Goal: Task Accomplishment & Management: Use online tool/utility

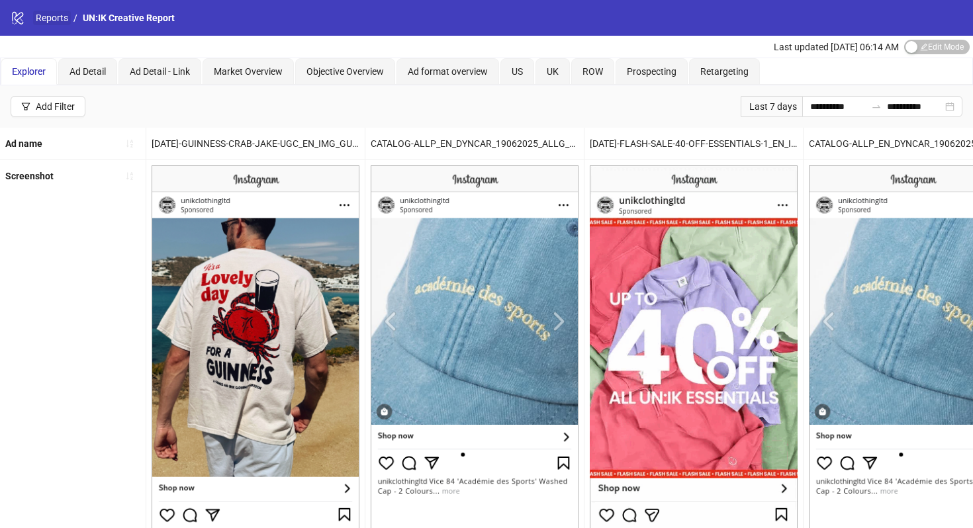
click at [60, 19] on link "Reports" at bounding box center [52, 18] width 38 height 15
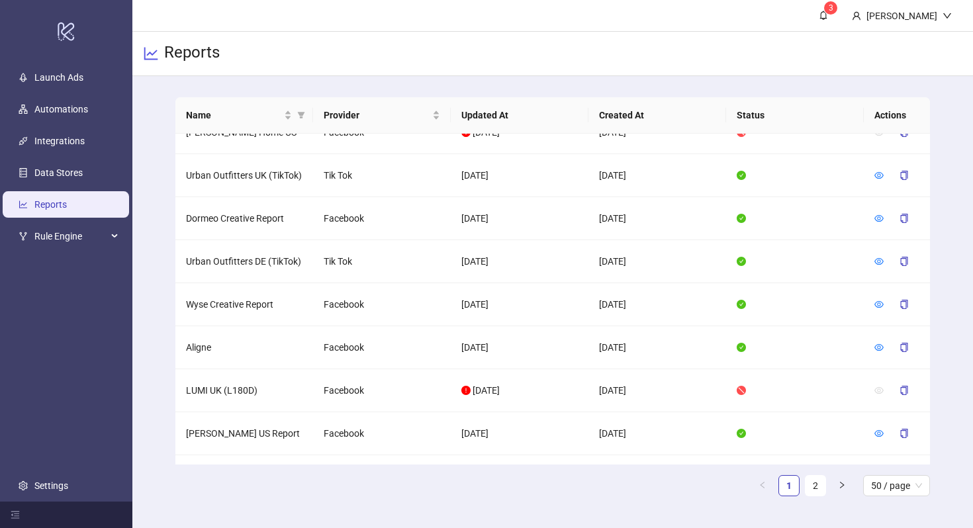
scroll to position [1930, 0]
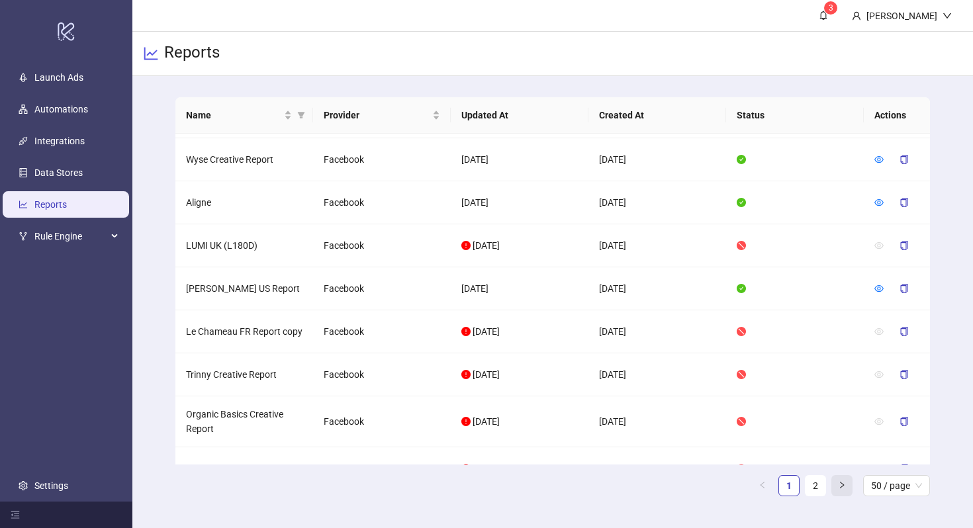
click at [839, 485] on icon "right" at bounding box center [842, 485] width 8 height 8
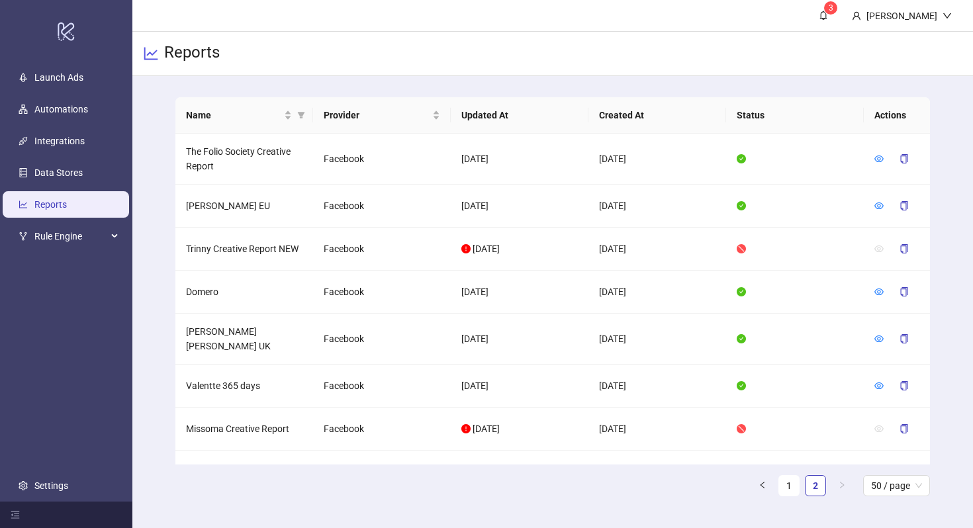
scroll to position [1468, 0]
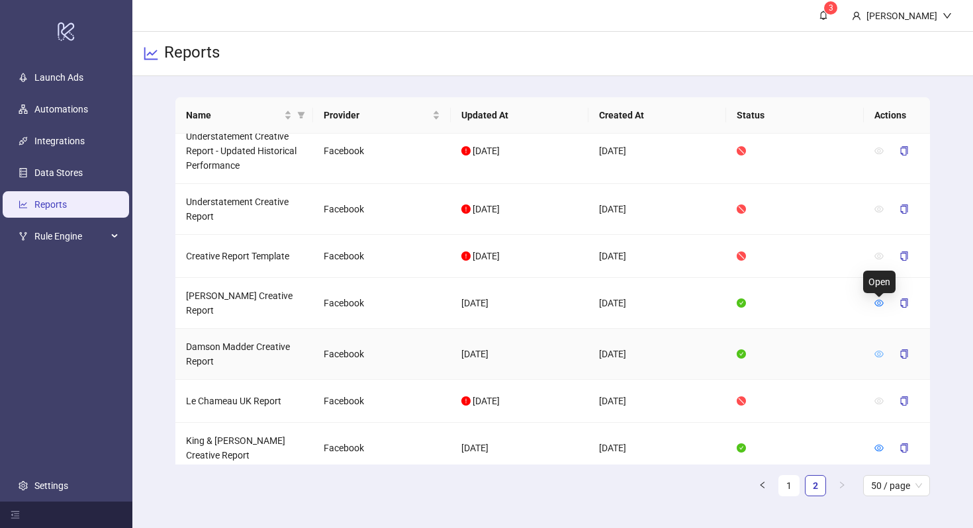
click at [878, 351] on icon "eye" at bounding box center [878, 354] width 9 height 7
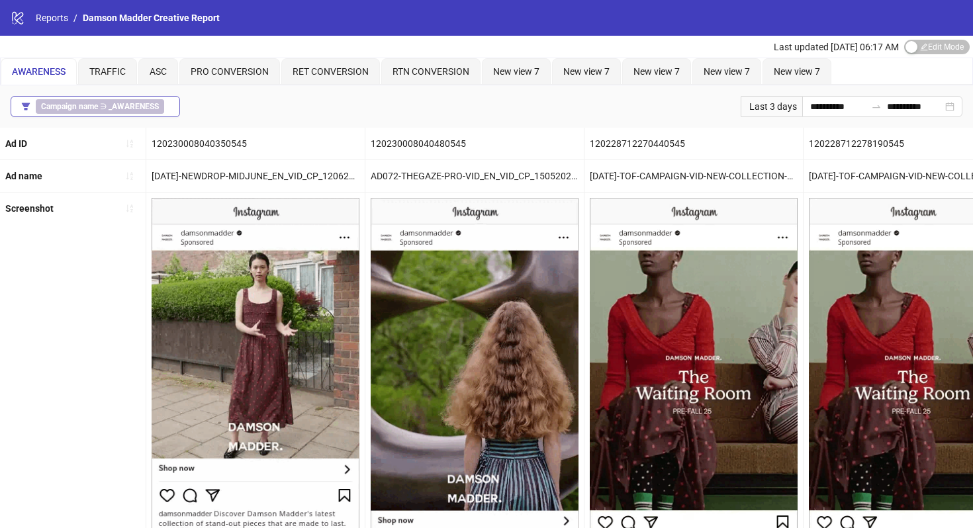
click at [114, 105] on b "_AWARENESS" at bounding box center [134, 106] width 50 height 9
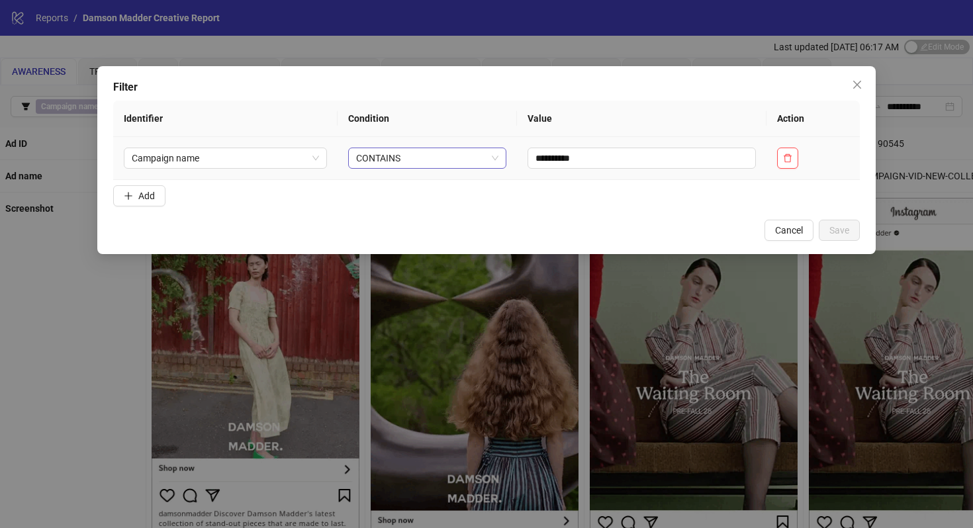
click at [453, 156] on span "CONTAINS" at bounding box center [427, 158] width 142 height 20
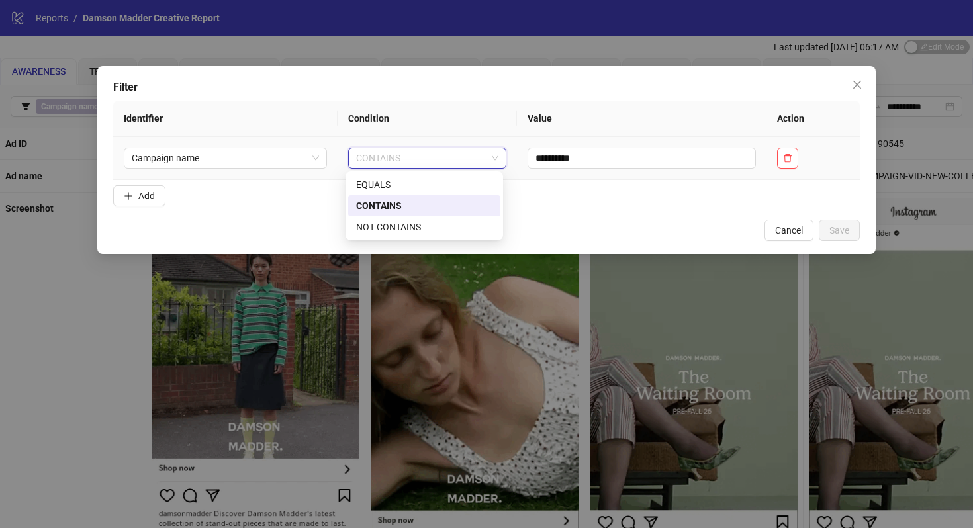
click at [420, 222] on div "NOT CONTAINS" at bounding box center [424, 227] width 136 height 15
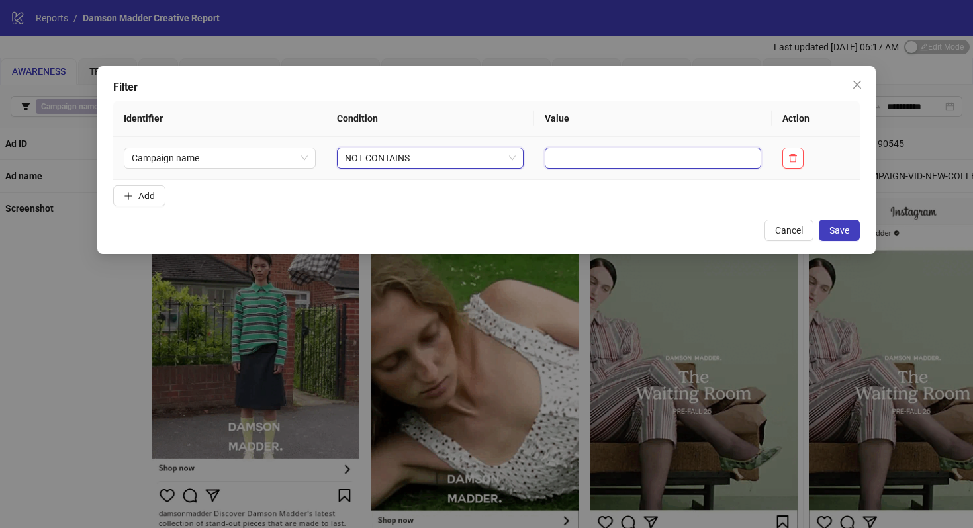
click at [692, 148] on input "text" at bounding box center [653, 158] width 216 height 21
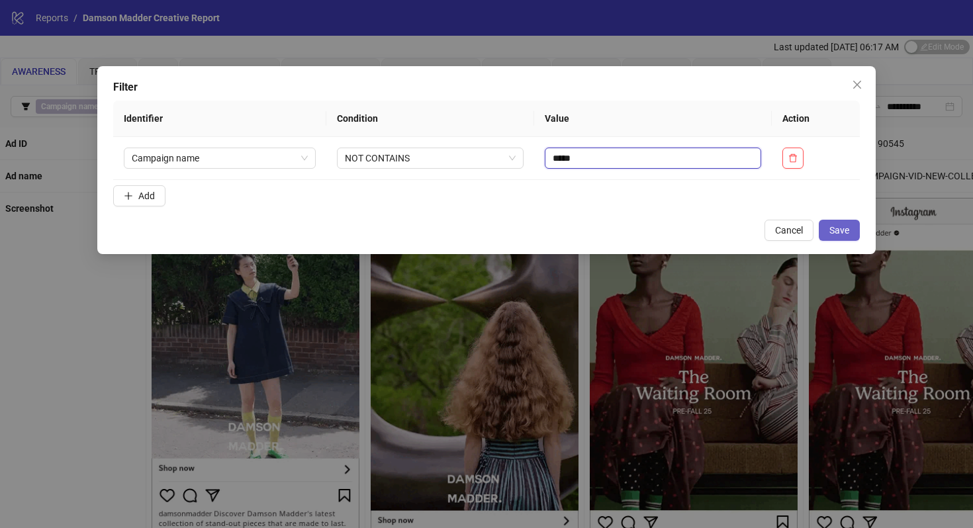
type input "*****"
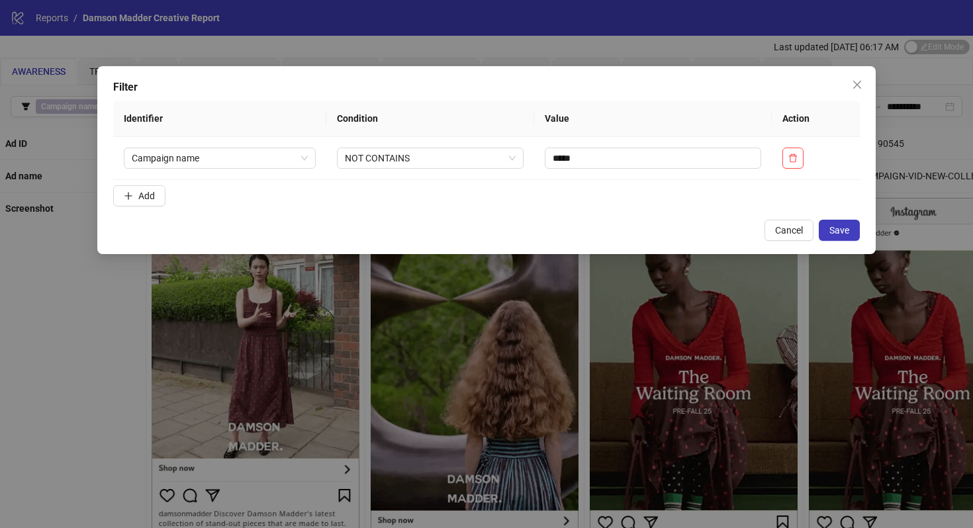
drag, startPoint x: 840, startPoint y: 228, endPoint x: 818, endPoint y: 225, distance: 22.0
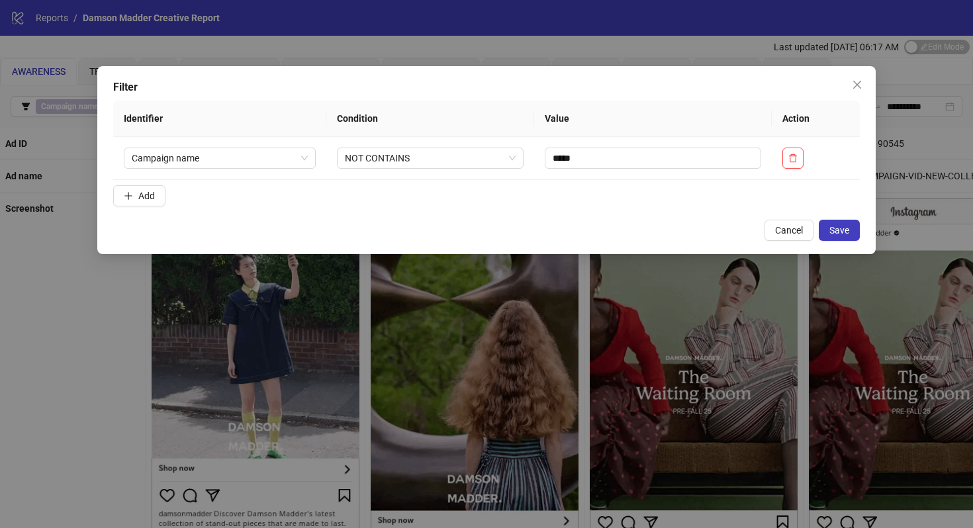
click at [840, 228] on span "Save" at bounding box center [839, 230] width 20 height 11
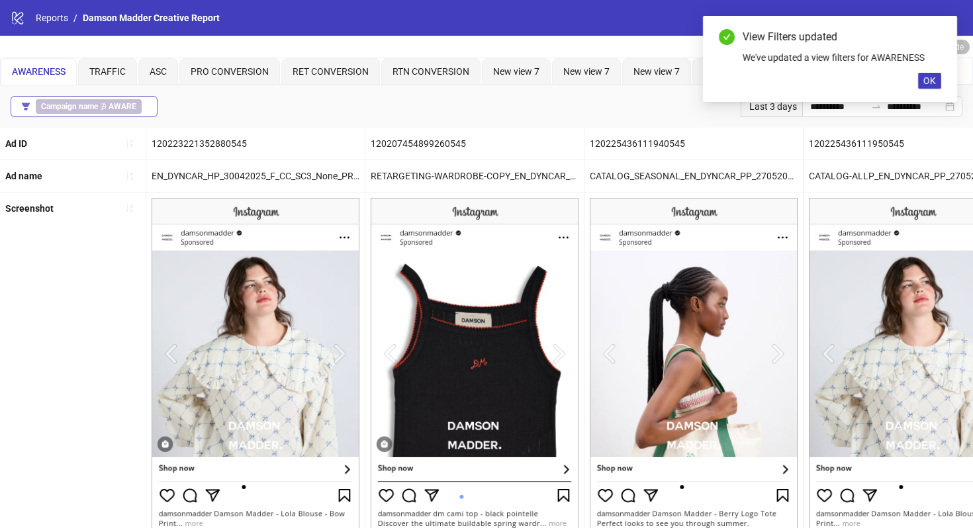
click at [85, 105] on b "Campaign name" at bounding box center [69, 106] width 57 height 9
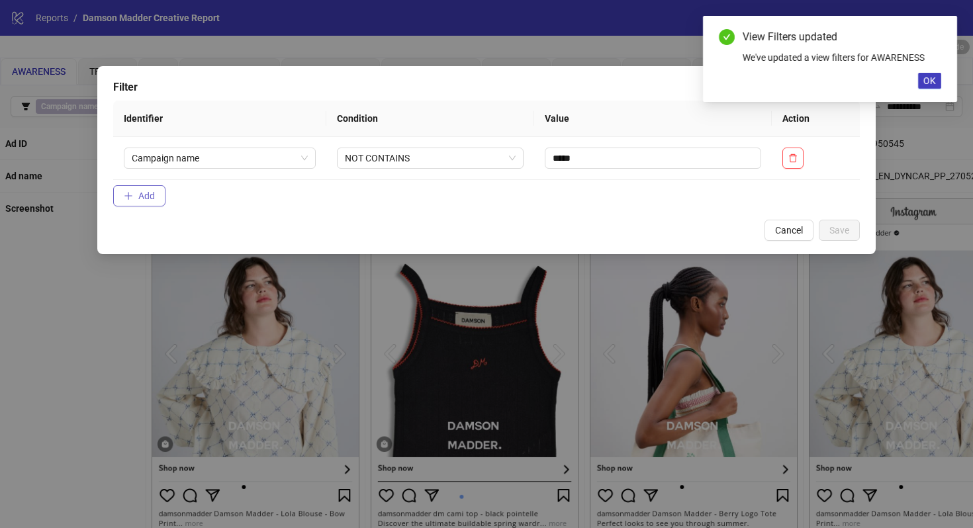
click at [145, 197] on span "Add" at bounding box center [146, 196] width 17 height 11
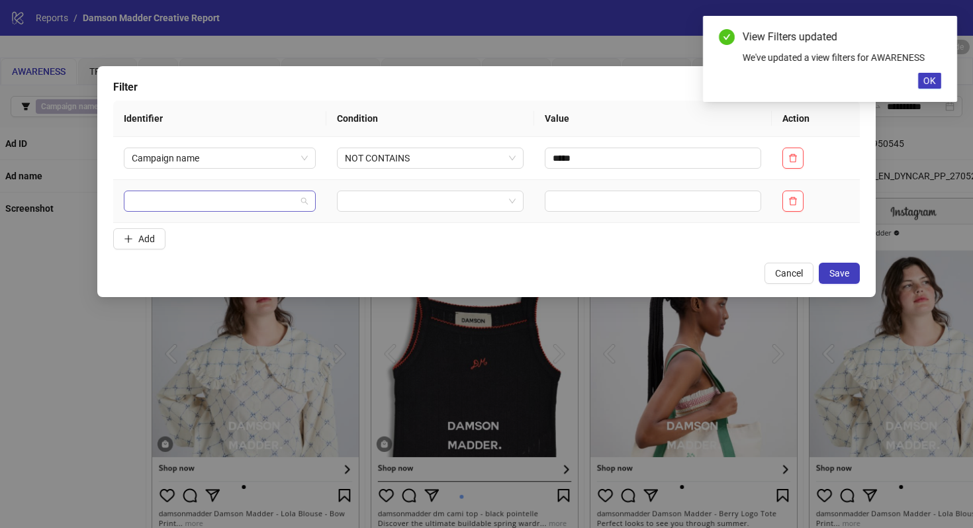
click at [214, 200] on input "search" at bounding box center [214, 201] width 164 height 20
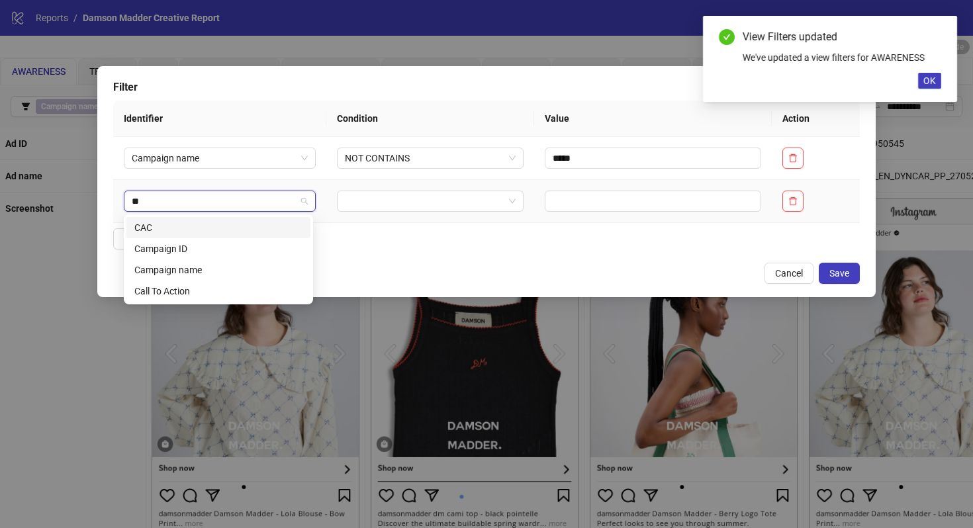
type input "***"
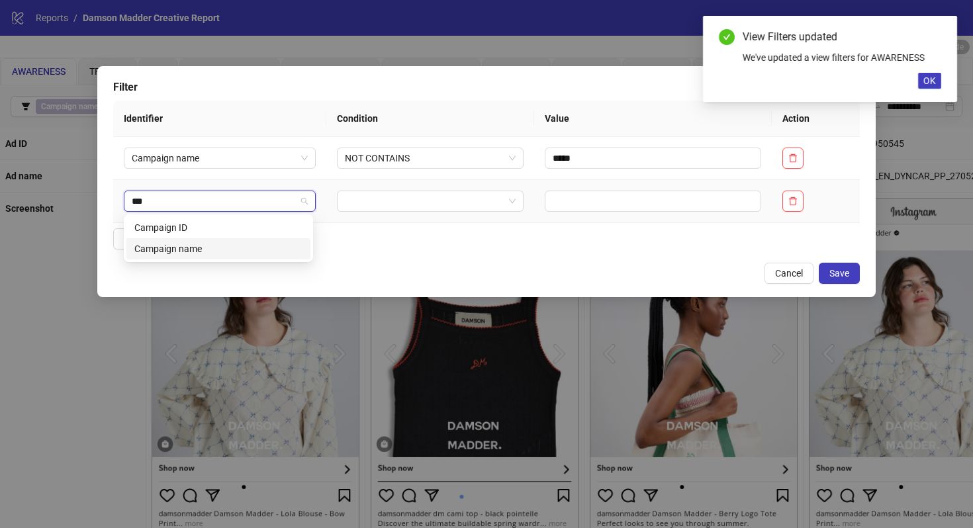
drag, startPoint x: 215, startPoint y: 249, endPoint x: 440, endPoint y: 198, distance: 230.7
click at [215, 249] on div "Campaign name" at bounding box center [218, 249] width 168 height 15
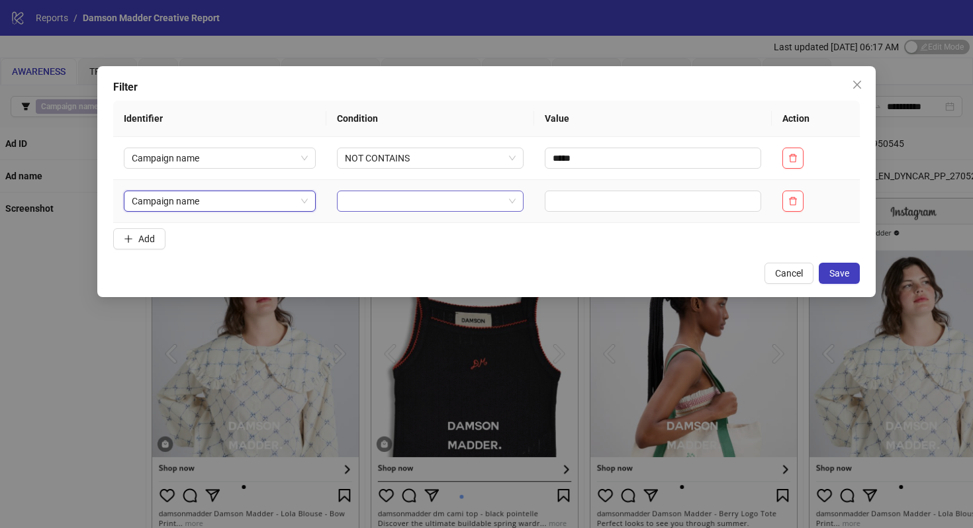
click at [453, 201] on input "search" at bounding box center [424, 201] width 159 height 20
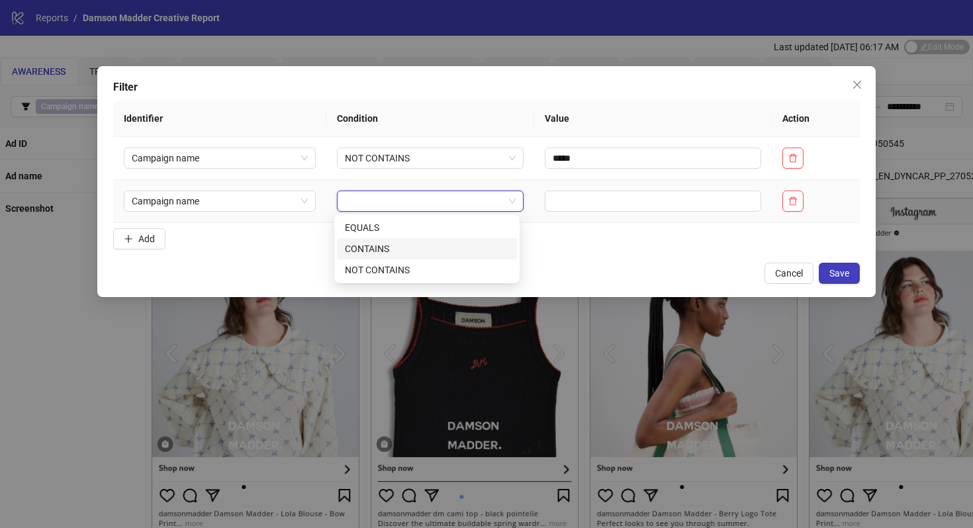
click at [402, 246] on div "CONTAINS" at bounding box center [427, 249] width 164 height 15
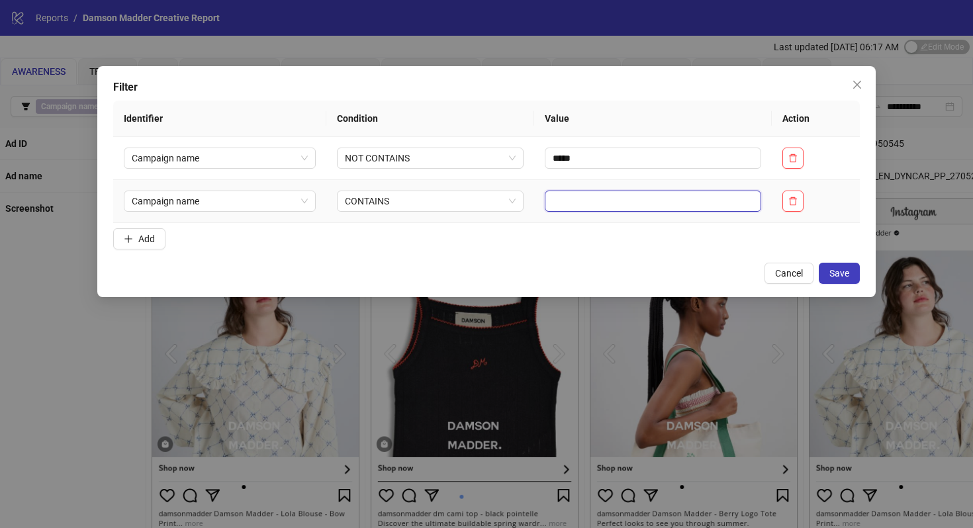
click at [594, 205] on input "text" at bounding box center [653, 201] width 216 height 21
type input "*"
click at [857, 277] on button "Save" at bounding box center [839, 273] width 41 height 21
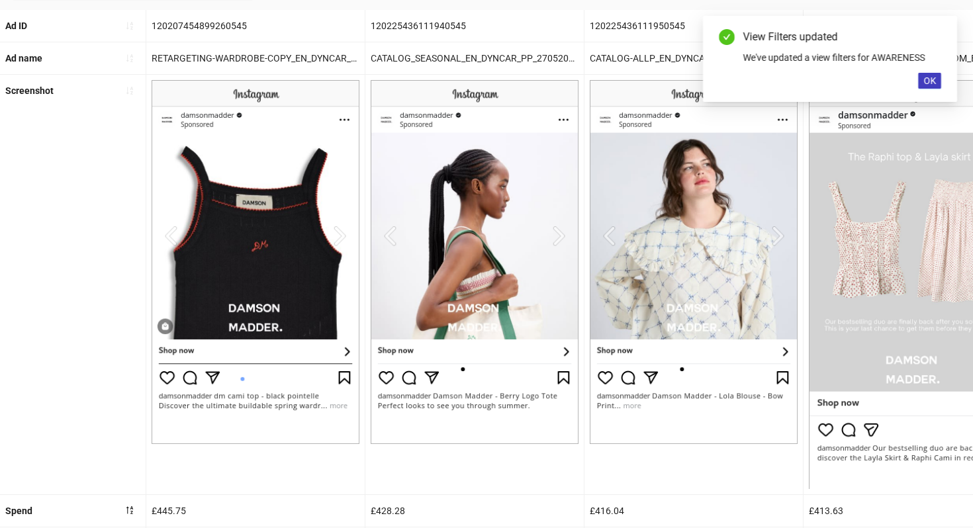
scroll to position [300, 0]
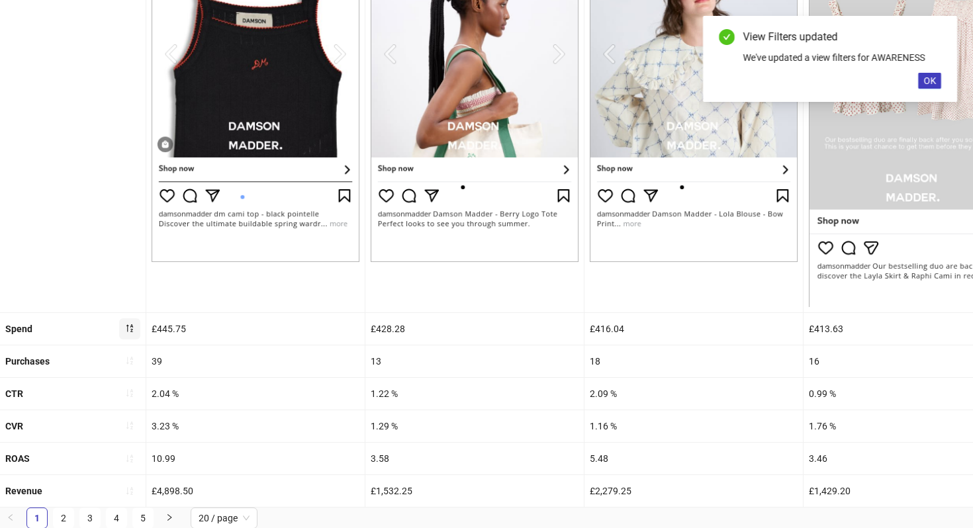
click at [134, 324] on icon "sort-descending" at bounding box center [129, 328] width 9 height 9
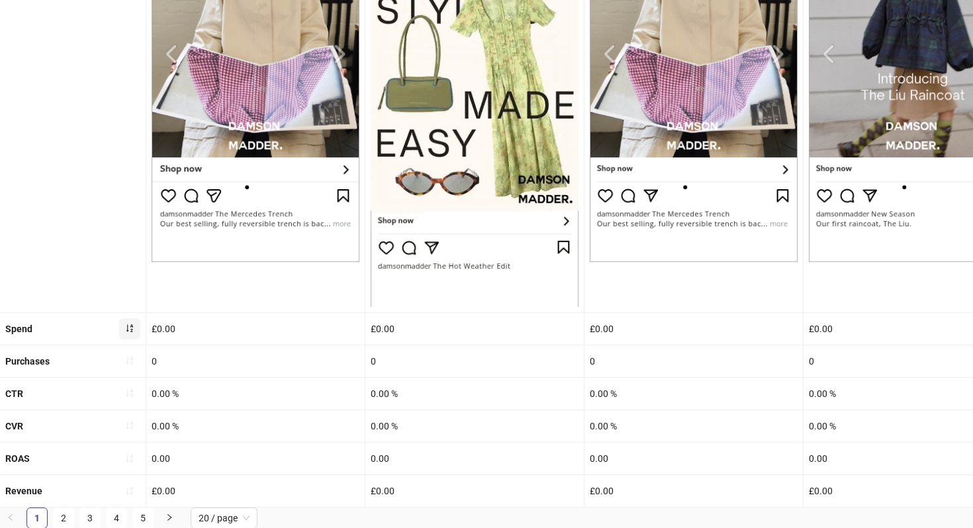
click at [125, 324] on icon "sort-ascending" at bounding box center [129, 328] width 9 height 9
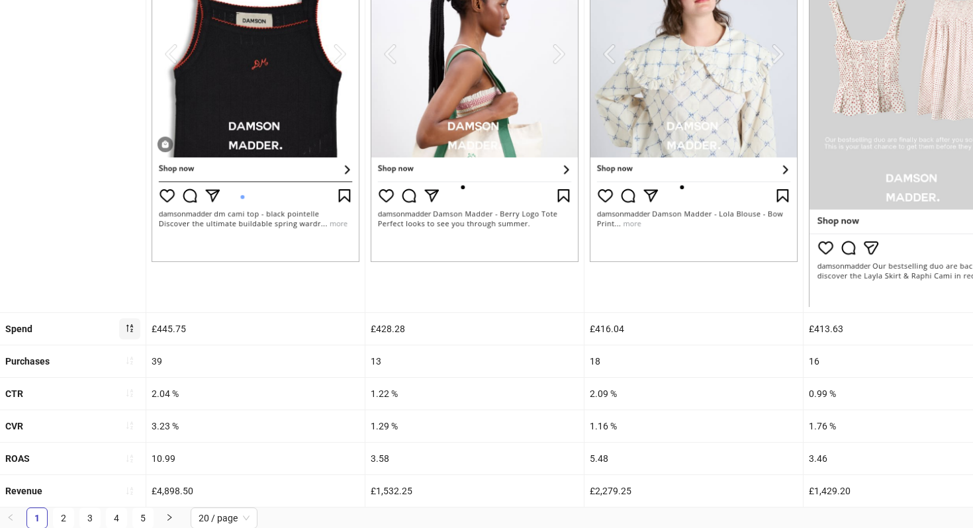
click at [243, 332] on div "£445.75" at bounding box center [255, 329] width 218 height 32
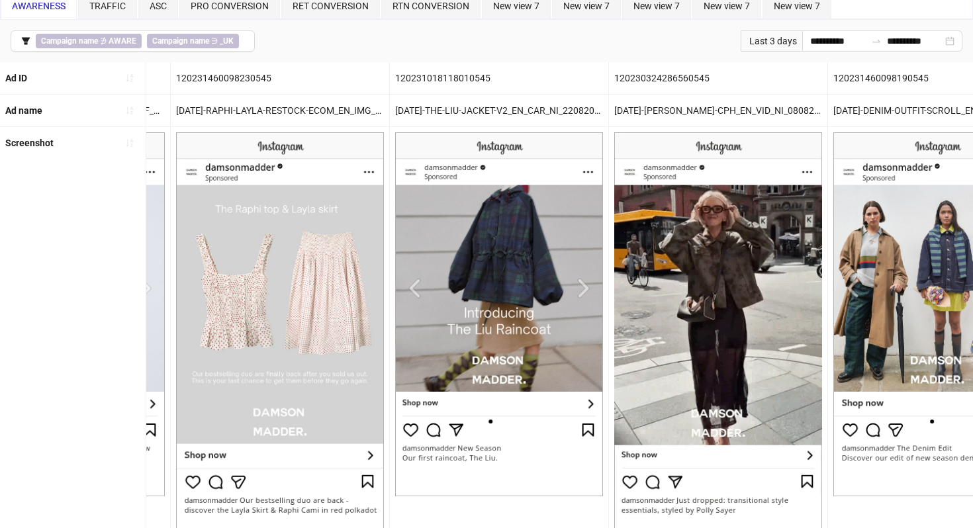
scroll to position [0, 0]
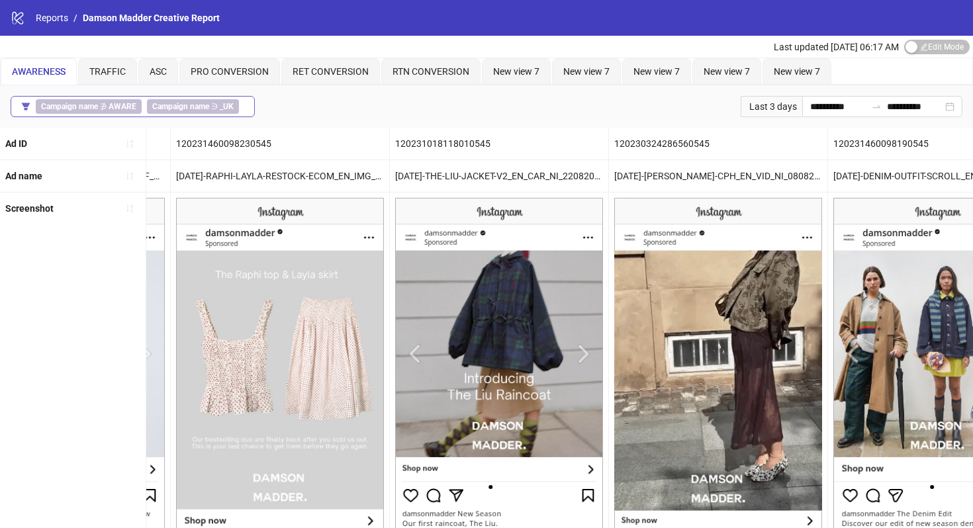
click at [158, 103] on b "Campaign name" at bounding box center [180, 106] width 57 height 9
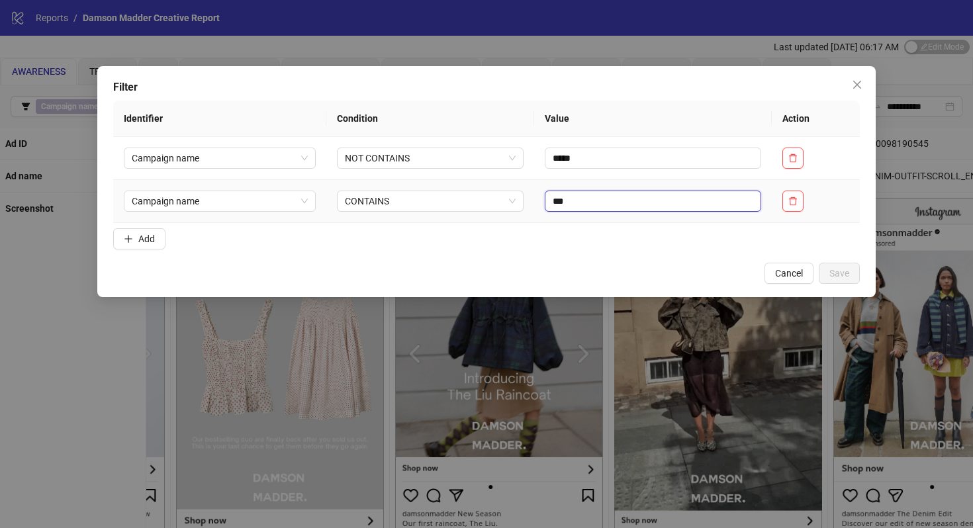
click at [596, 199] on input "***" at bounding box center [653, 201] width 216 height 21
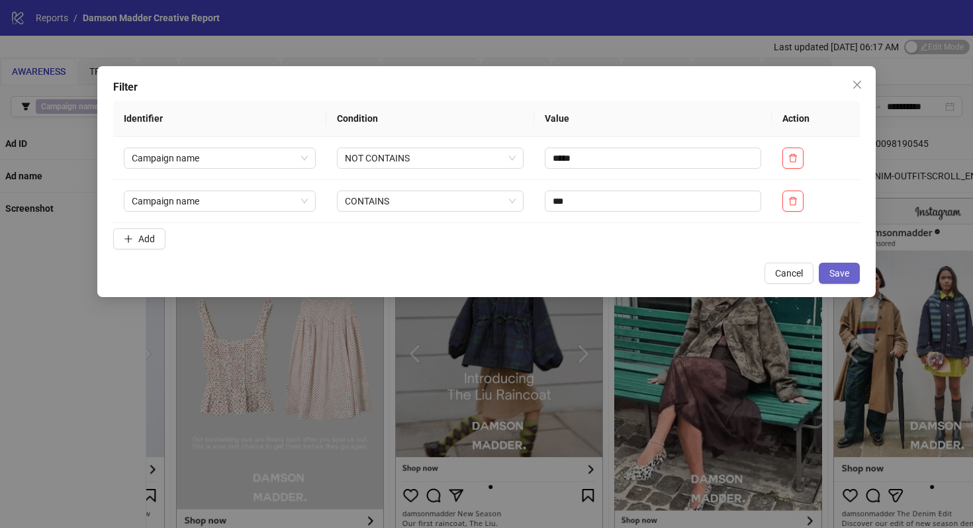
drag, startPoint x: 557, startPoint y: 252, endPoint x: 840, endPoint y: 266, distance: 283.0
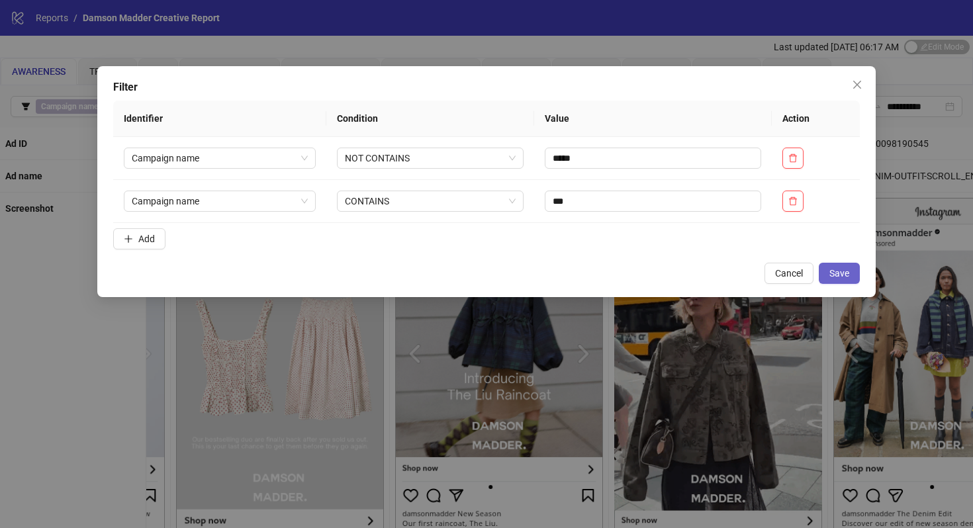
click at [557, 253] on form "Identifier Condition Value Action Campaign name NOT CONTAINS ***** Campaign nam…" at bounding box center [486, 178] width 747 height 154
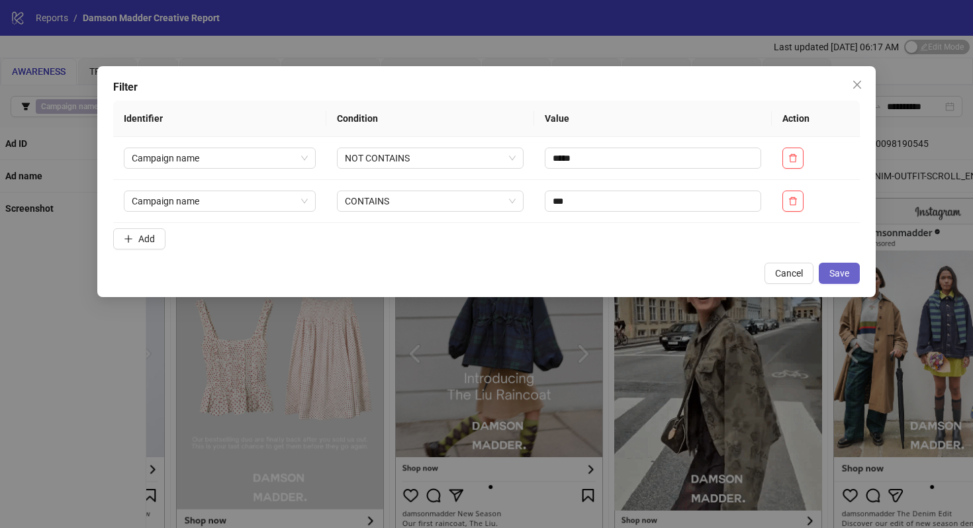
click at [850, 271] on button "Save" at bounding box center [839, 273] width 41 height 21
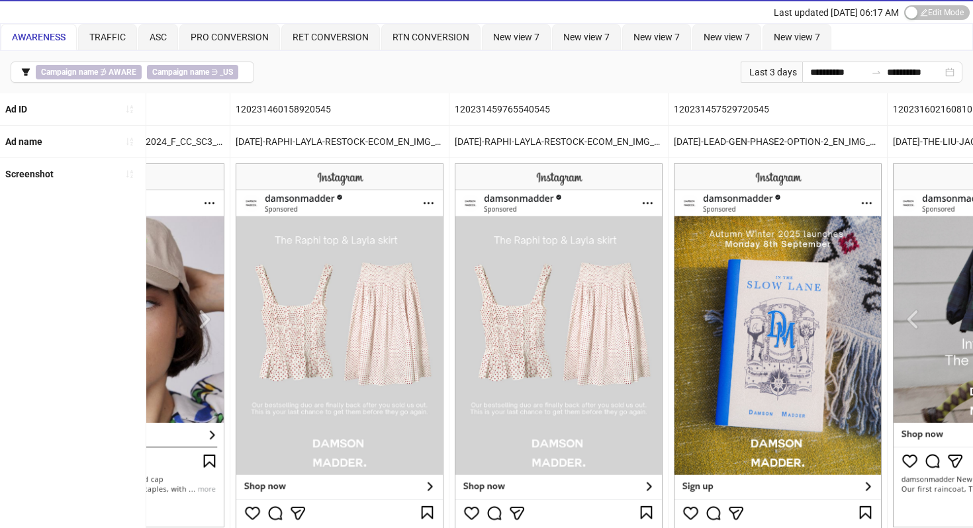
scroll to position [6, 0]
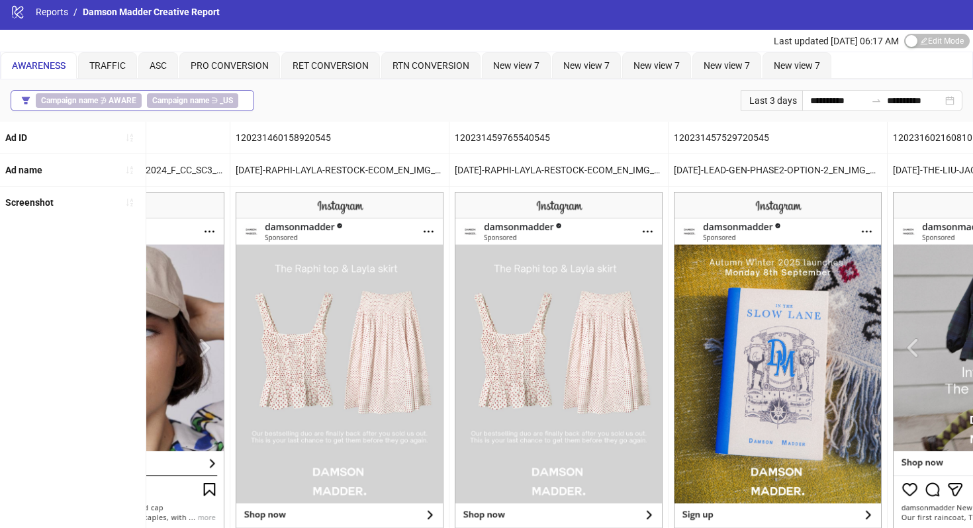
click at [174, 105] on span "Campaign name ∋ _US" at bounding box center [192, 100] width 91 height 15
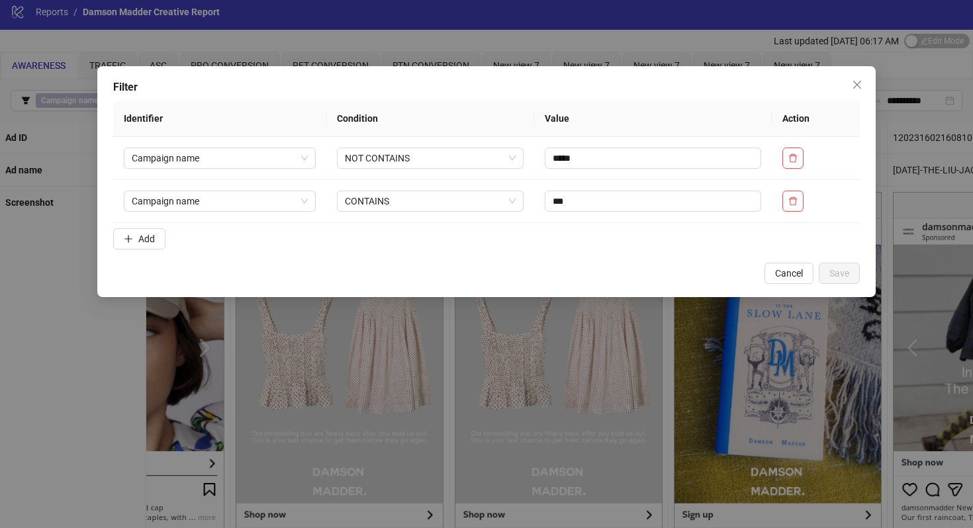
click at [212, 105] on th "Identifier" at bounding box center [219, 119] width 213 height 36
click at [600, 205] on input "***" at bounding box center [653, 201] width 216 height 21
click at [837, 277] on span "Save" at bounding box center [839, 273] width 20 height 11
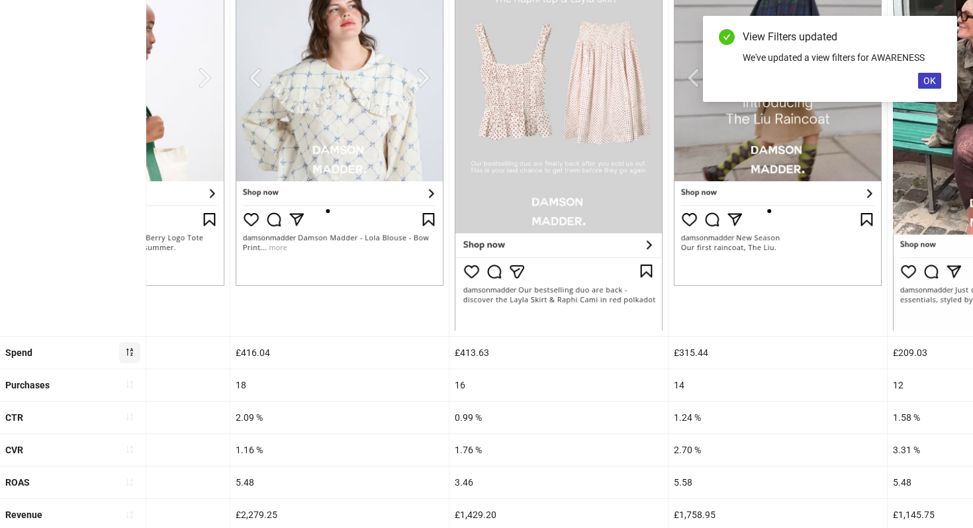
scroll to position [300, 0]
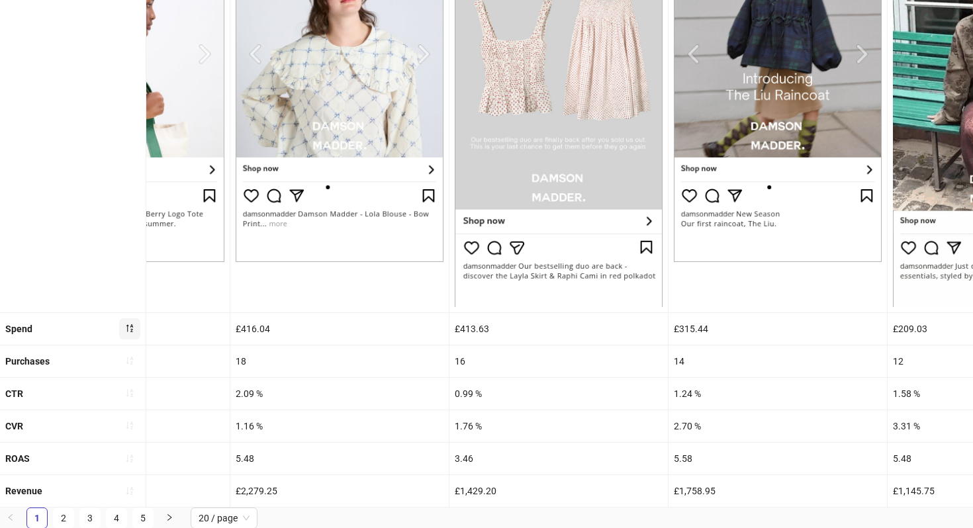
click at [681, 461] on div "5.58" at bounding box center [777, 459] width 218 height 32
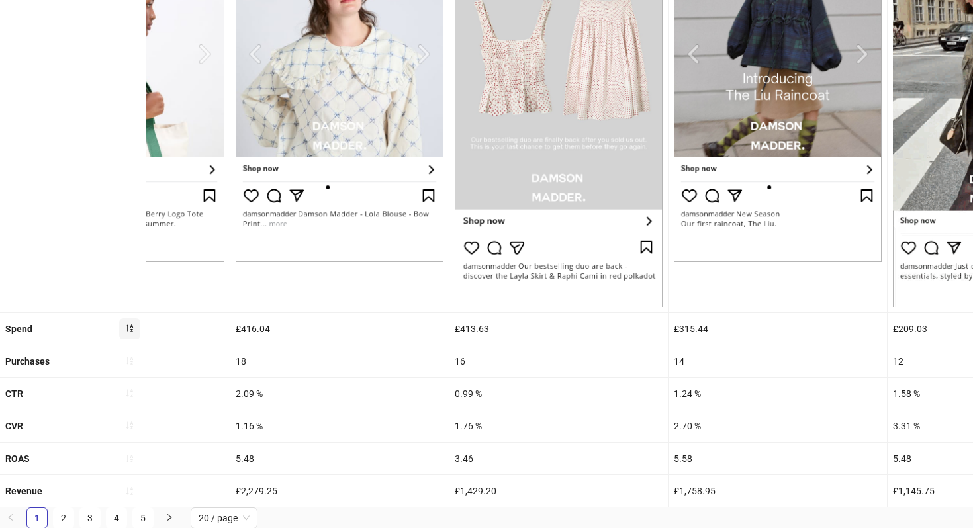
click at [678, 457] on div "5.58" at bounding box center [777, 459] width 218 height 32
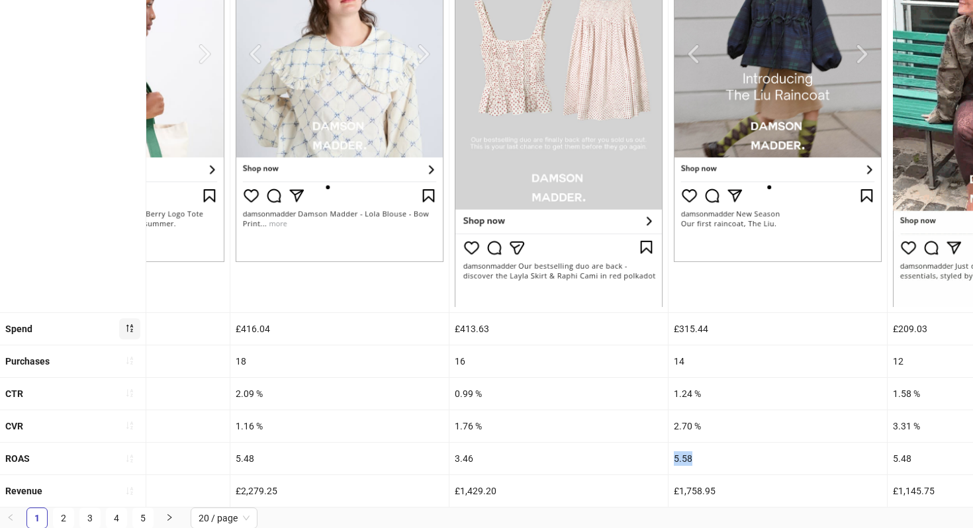
click at [678, 457] on div "5.58" at bounding box center [777, 459] width 218 height 32
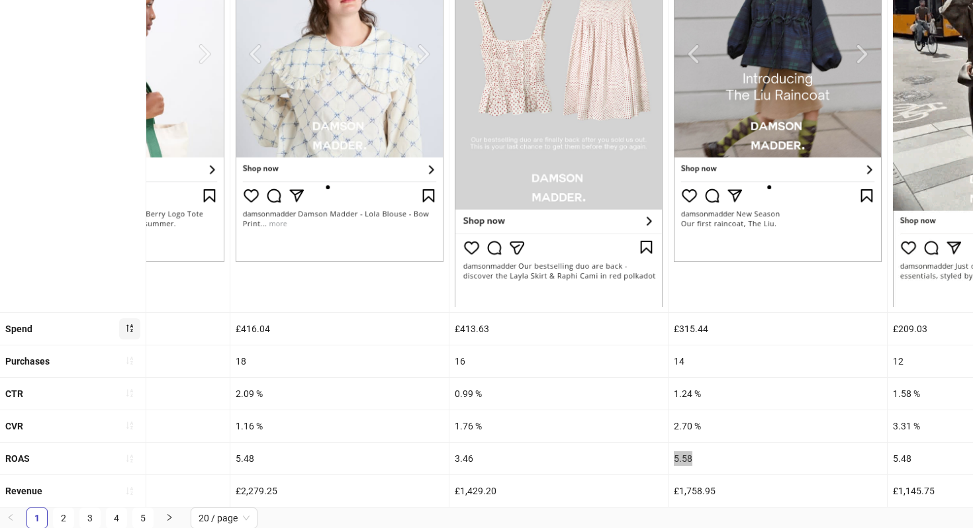
scroll to position [0, 0]
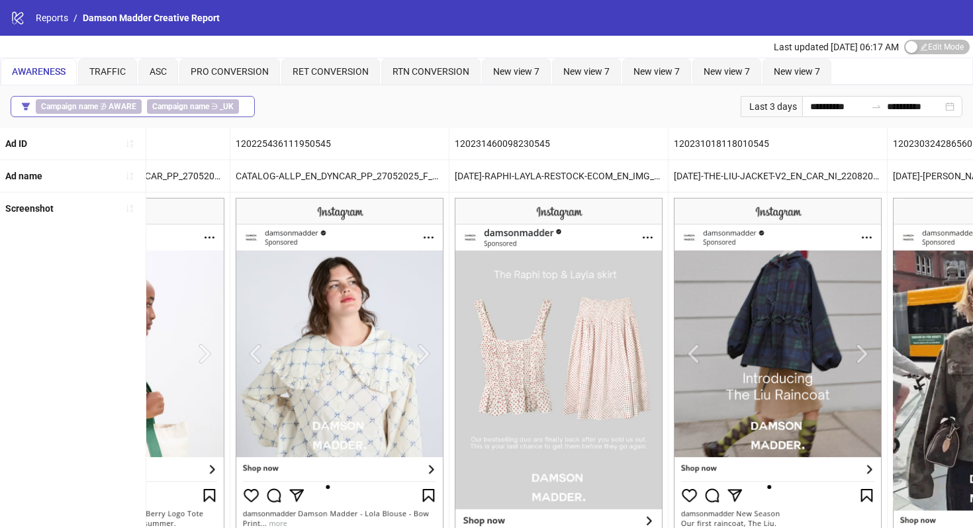
click at [204, 103] on b "Campaign name" at bounding box center [180, 106] width 57 height 9
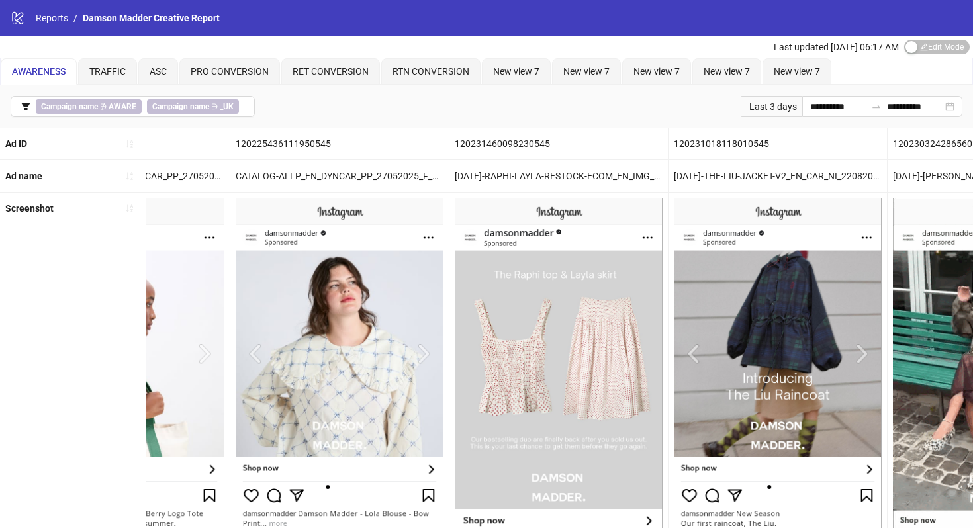
click at [0, 0] on th "Identifier" at bounding box center [0, 0] width 0 height 0
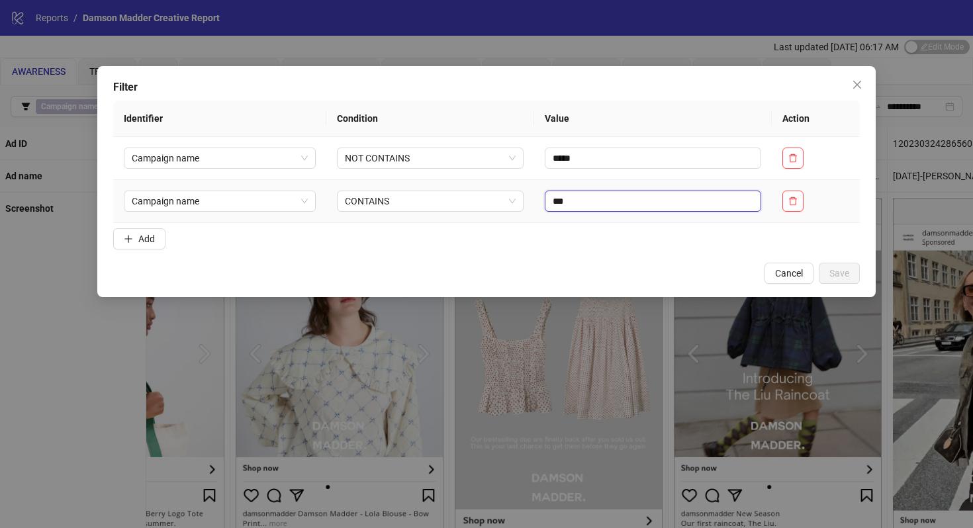
click at [580, 207] on input "***" at bounding box center [653, 201] width 216 height 21
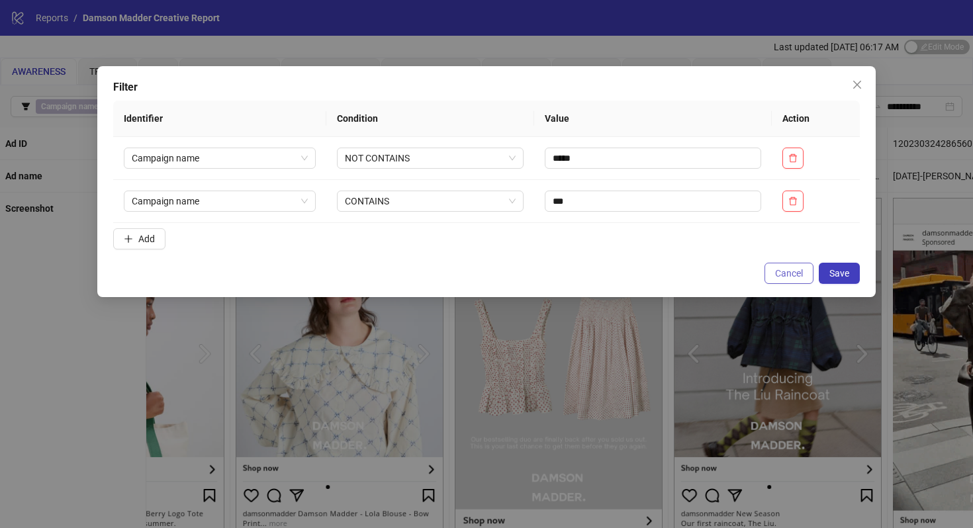
drag, startPoint x: 837, startPoint y: 275, endPoint x: 791, endPoint y: 271, distance: 45.8
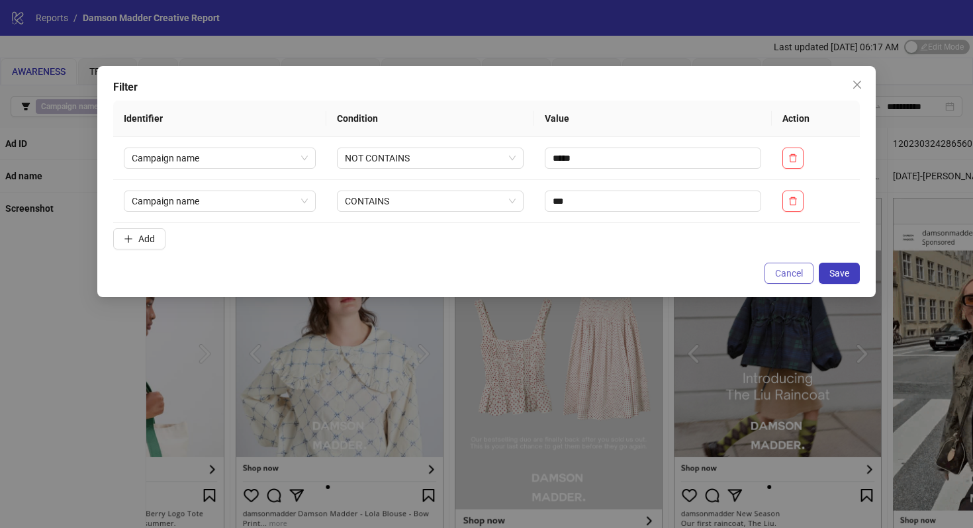
click at [837, 275] on span "Save" at bounding box center [839, 273] width 20 height 11
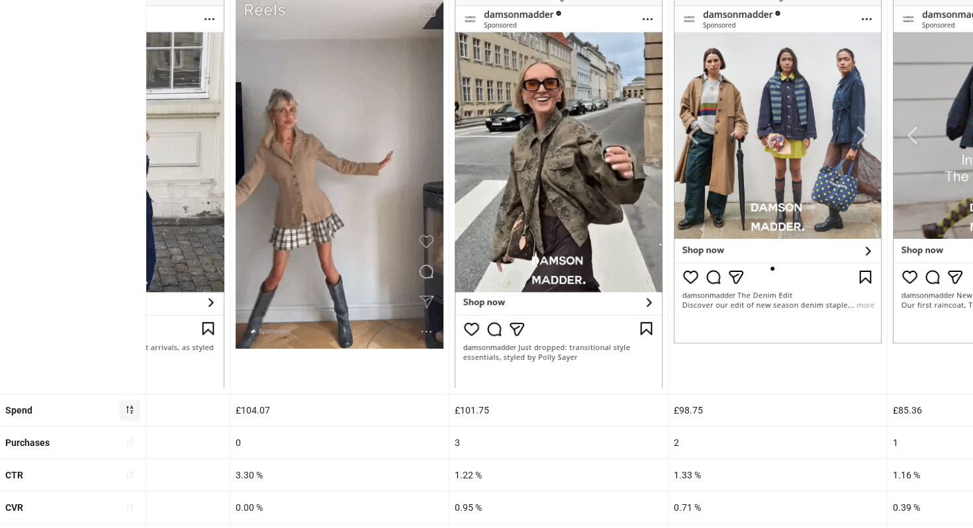
scroll to position [300, 0]
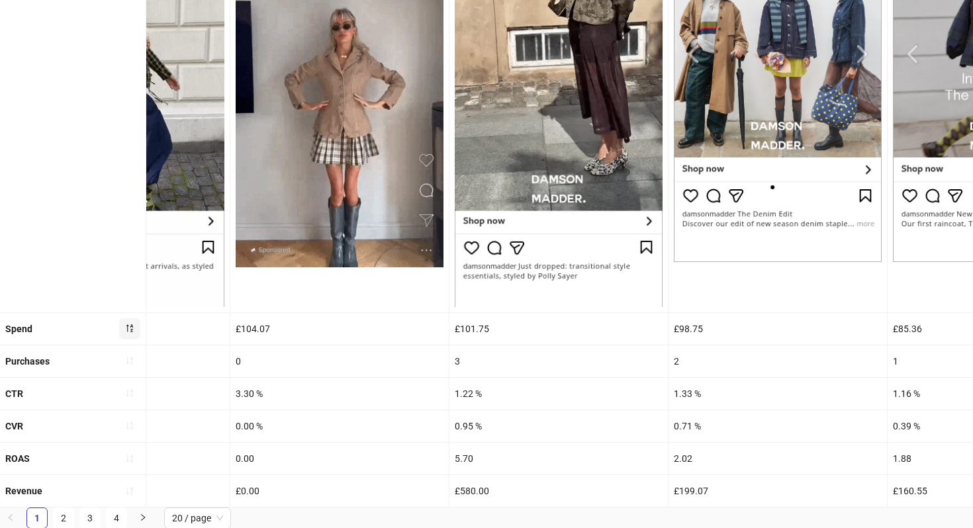
click at [310, 385] on div "3.30 %" at bounding box center [339, 394] width 218 height 32
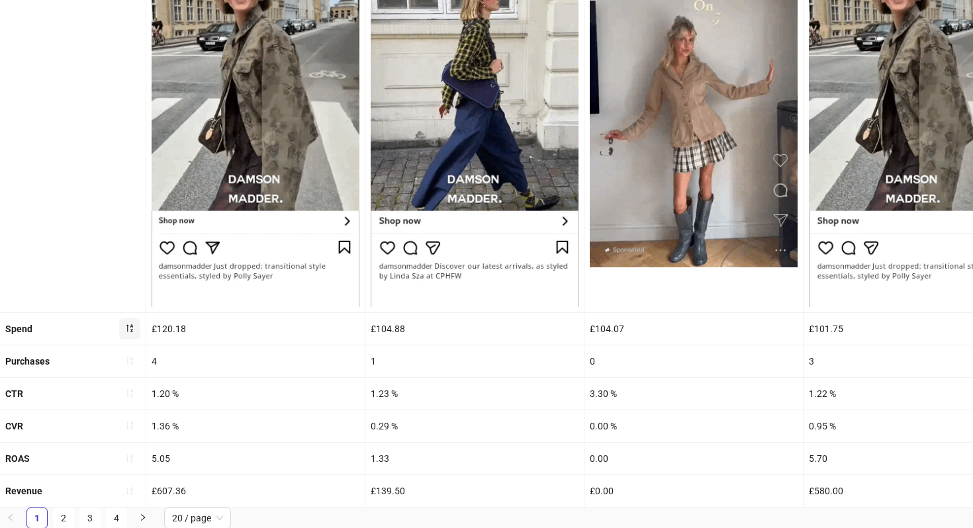
scroll to position [0, 0]
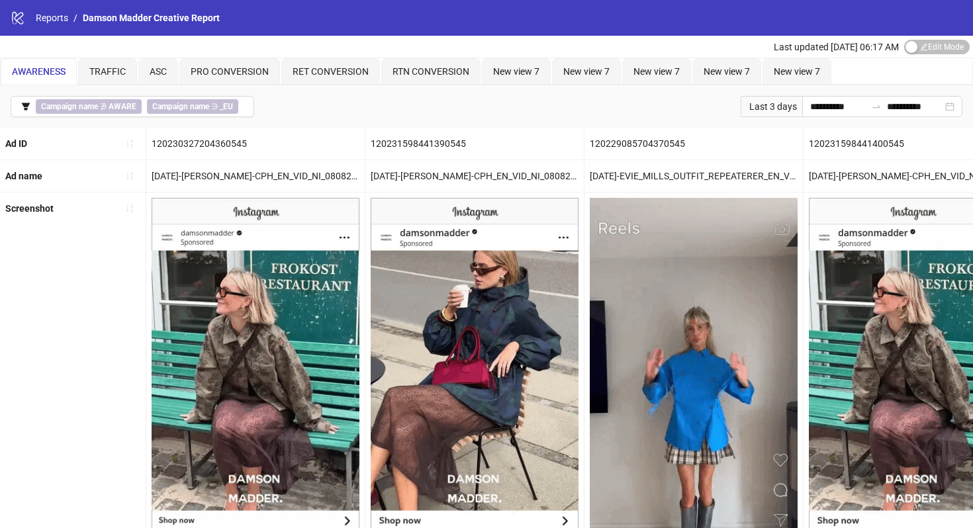
click at [169, 123] on div "**********" at bounding box center [486, 106] width 973 height 42
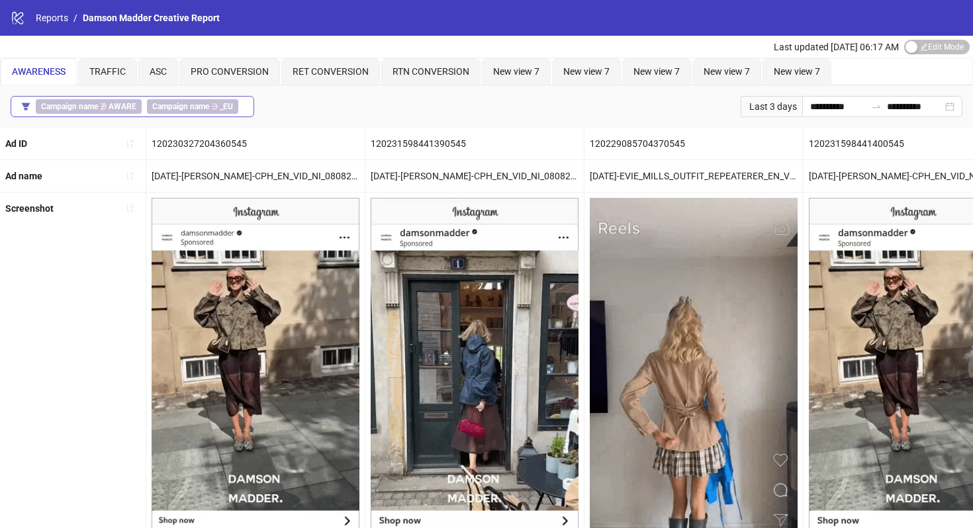
click at [174, 106] on b "Campaign name" at bounding box center [180, 106] width 57 height 9
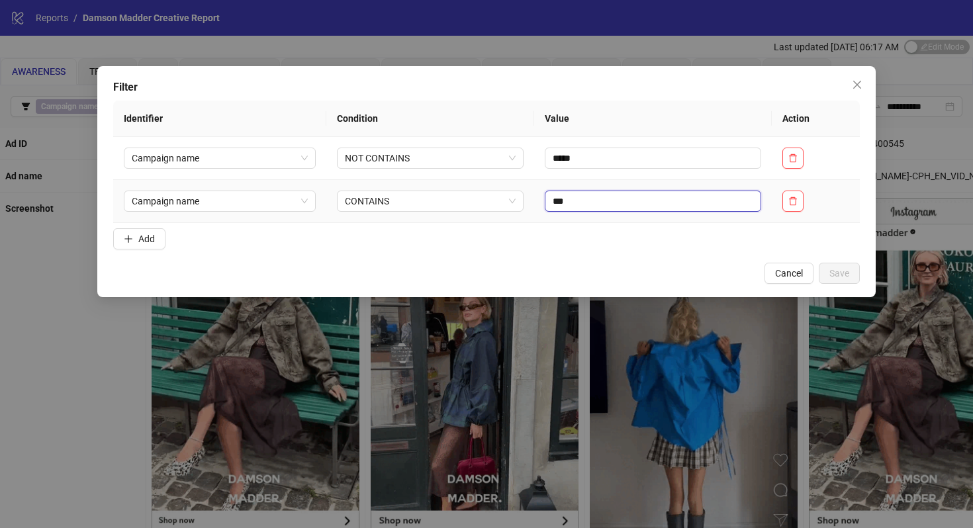
click at [577, 202] on input "***" at bounding box center [653, 201] width 216 height 21
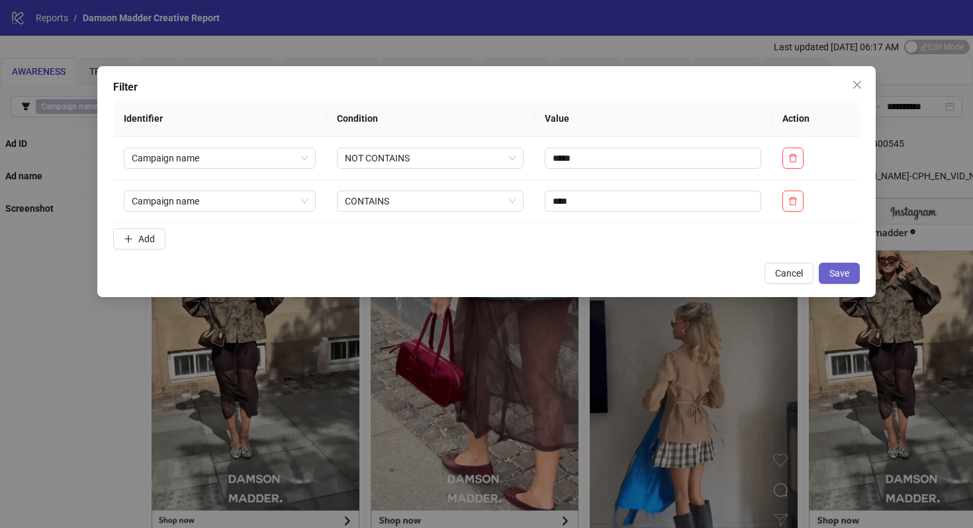
click at [831, 273] on span "Save" at bounding box center [839, 273] width 20 height 11
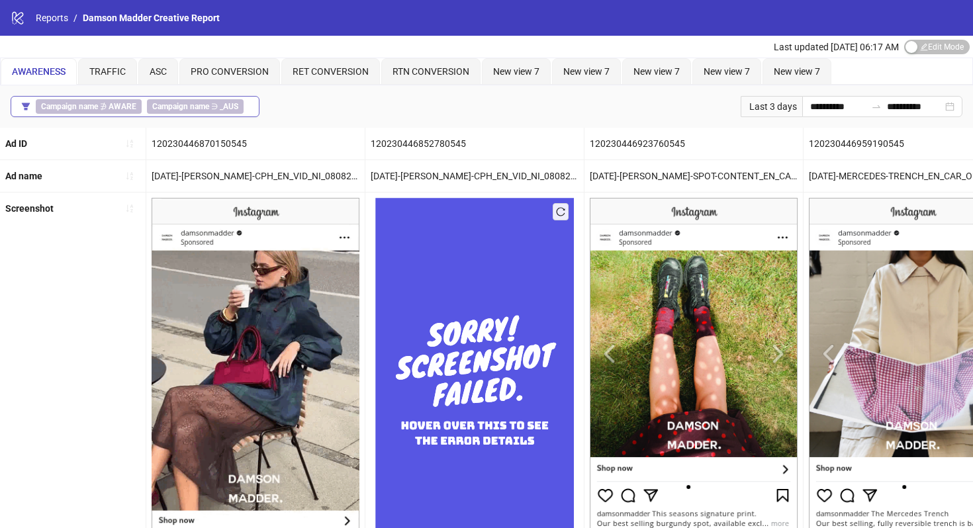
click at [201, 105] on b "Campaign name" at bounding box center [180, 106] width 57 height 9
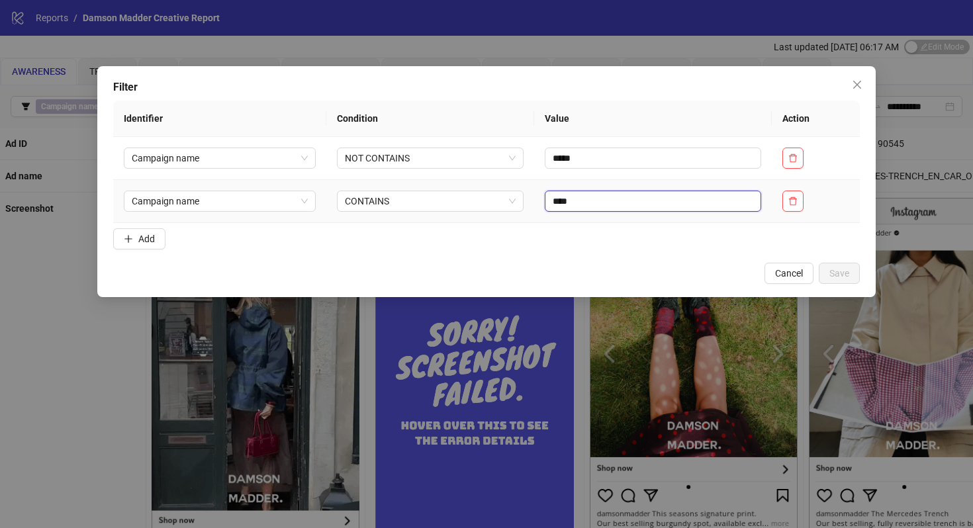
click at [585, 205] on input "****" at bounding box center [653, 201] width 216 height 21
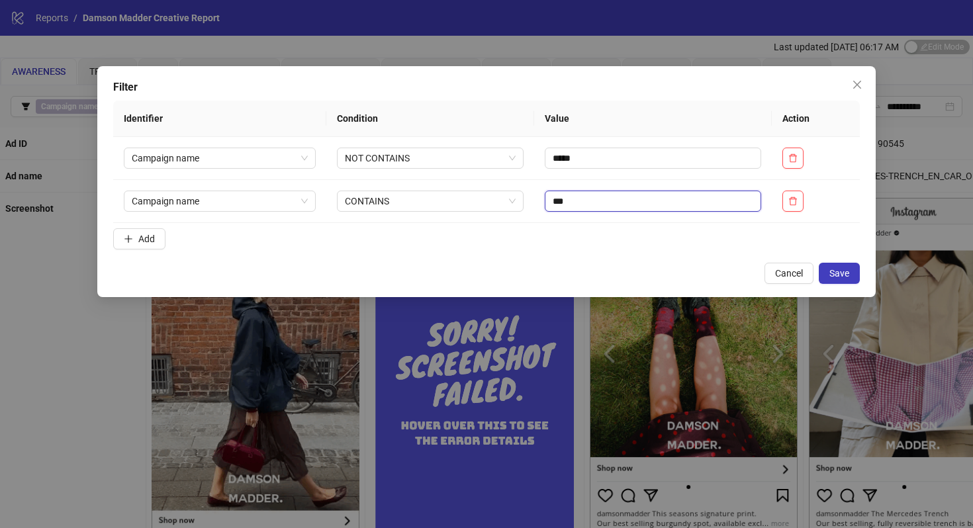
type input "***"
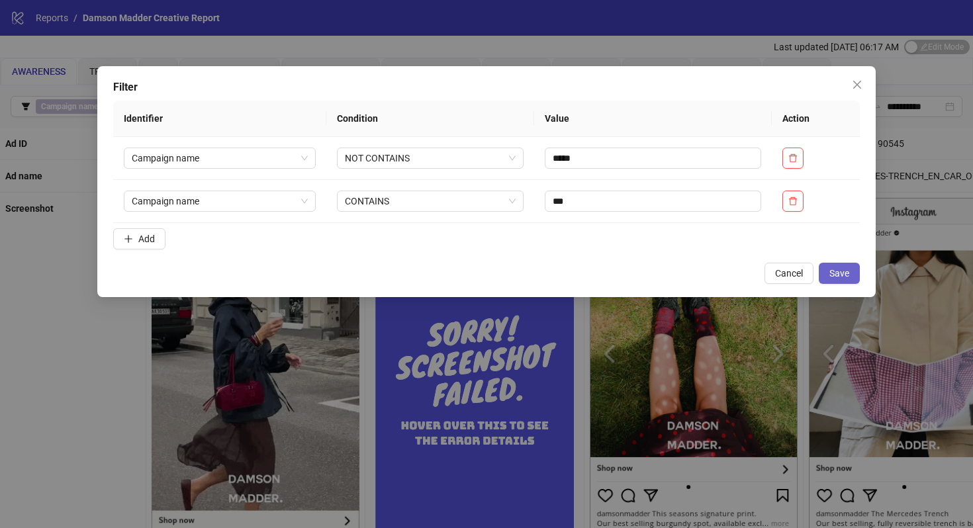
click at [860, 280] on div "Filter Identifier Condition Value Action Campaign name NOT CONTAINS ***** Campa…" at bounding box center [486, 181] width 778 height 231
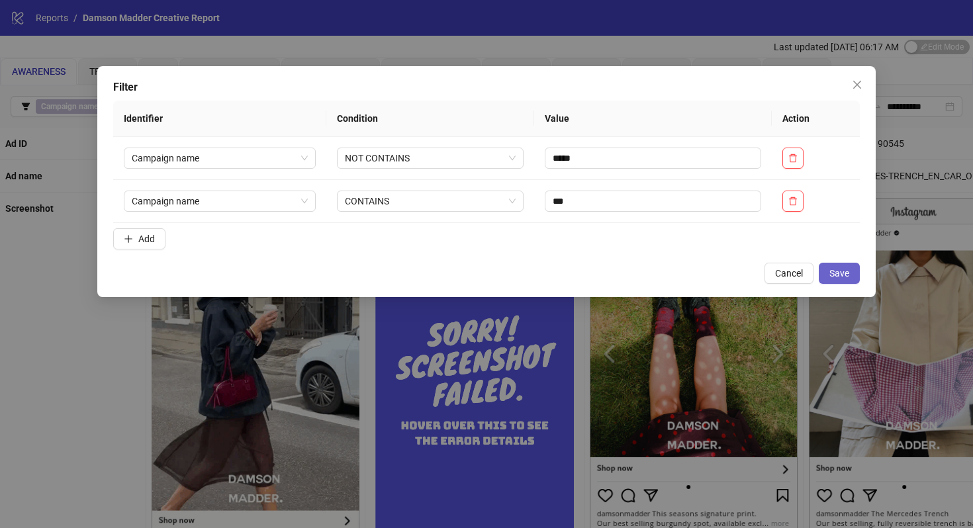
click at [840, 274] on span "Save" at bounding box center [839, 273] width 20 height 11
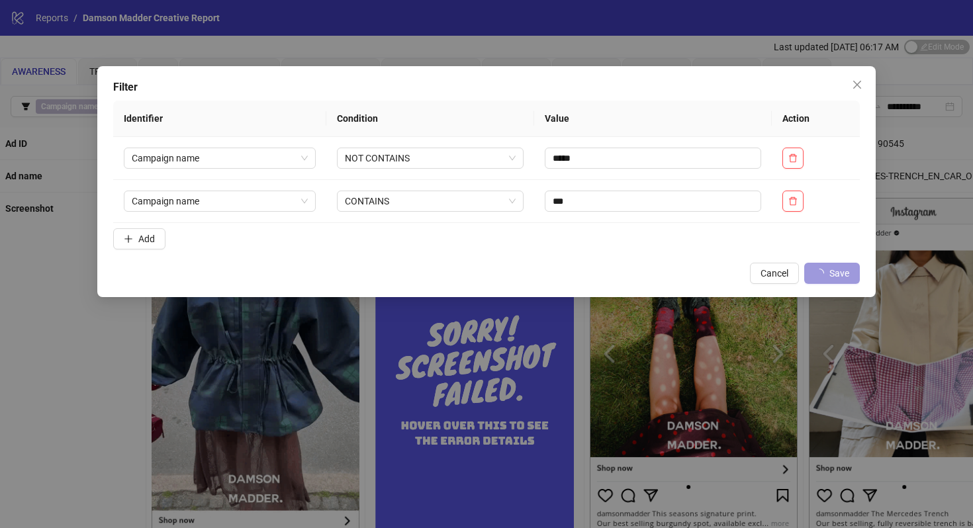
click at [823, 266] on button "Save" at bounding box center [832, 273] width 56 height 21
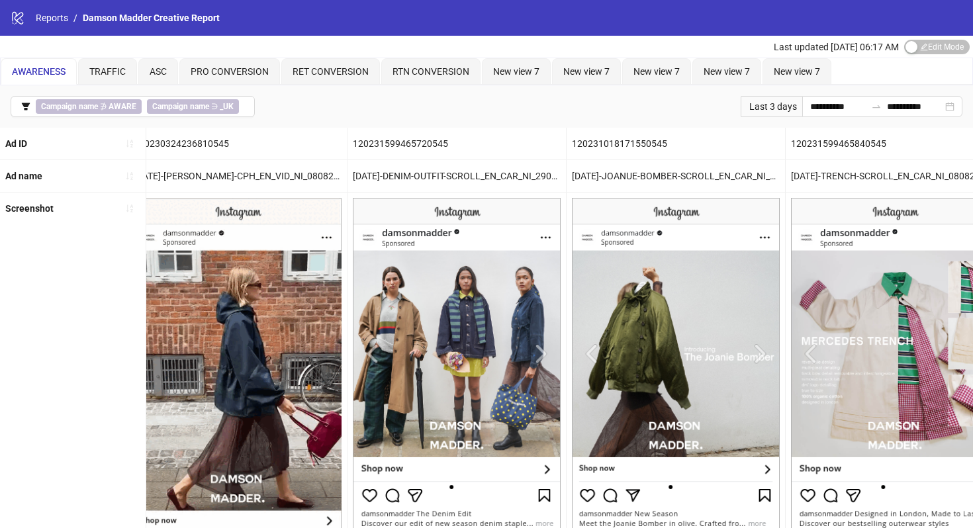
click at [211, 109] on span "Campaign name ∋ _UK" at bounding box center [193, 106] width 92 height 15
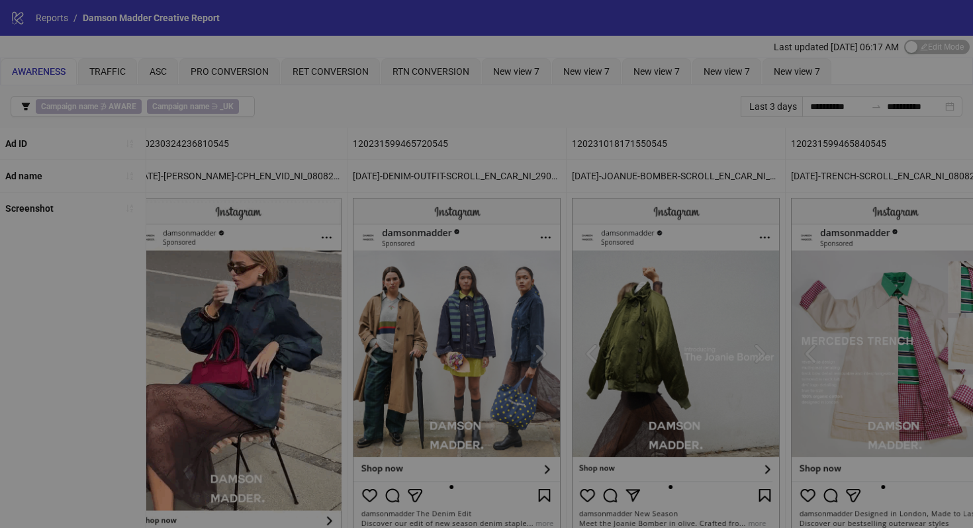
drag, startPoint x: 203, startPoint y: 105, endPoint x: 225, endPoint y: 105, distance: 22.5
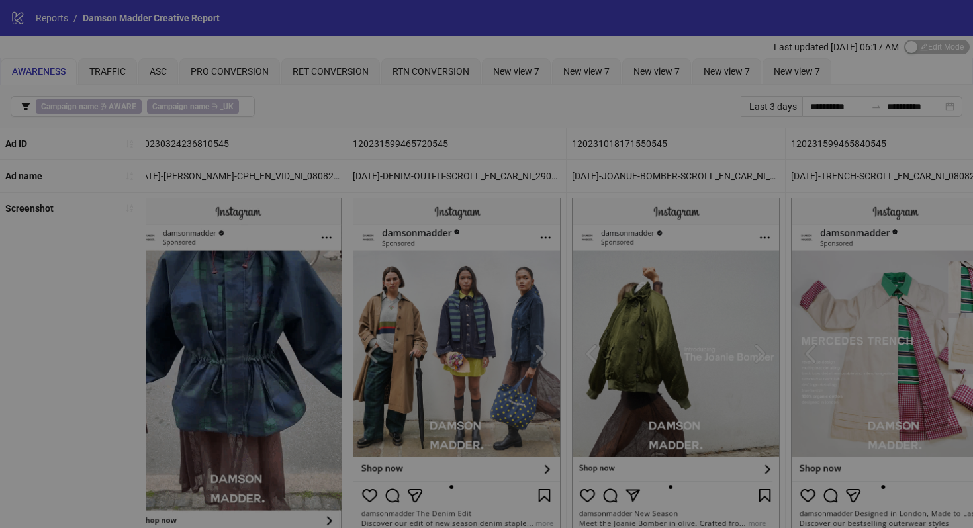
click at [203, 95] on div "Filter" at bounding box center [486, 87] width 747 height 16
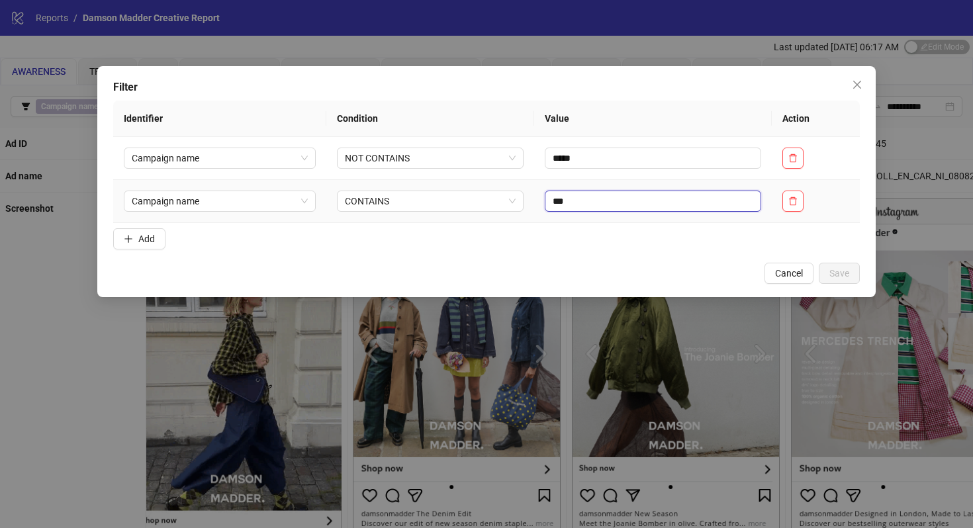
click at [649, 199] on input "***" at bounding box center [653, 201] width 216 height 21
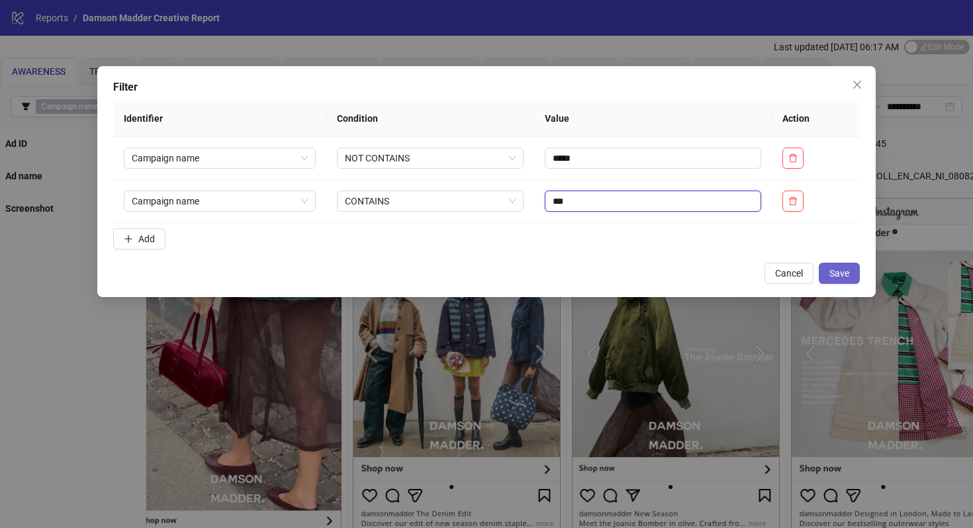
type input "***"
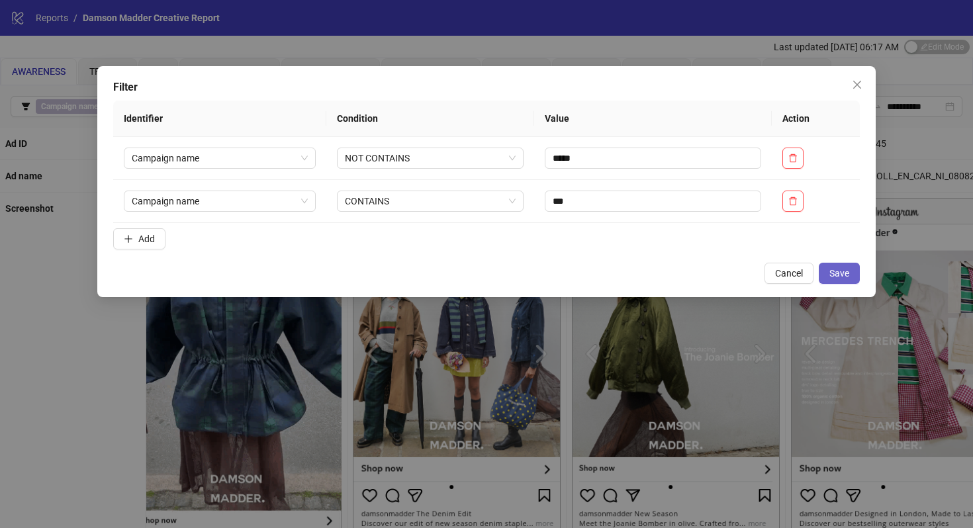
click at [845, 275] on span "Save" at bounding box center [839, 273] width 20 height 11
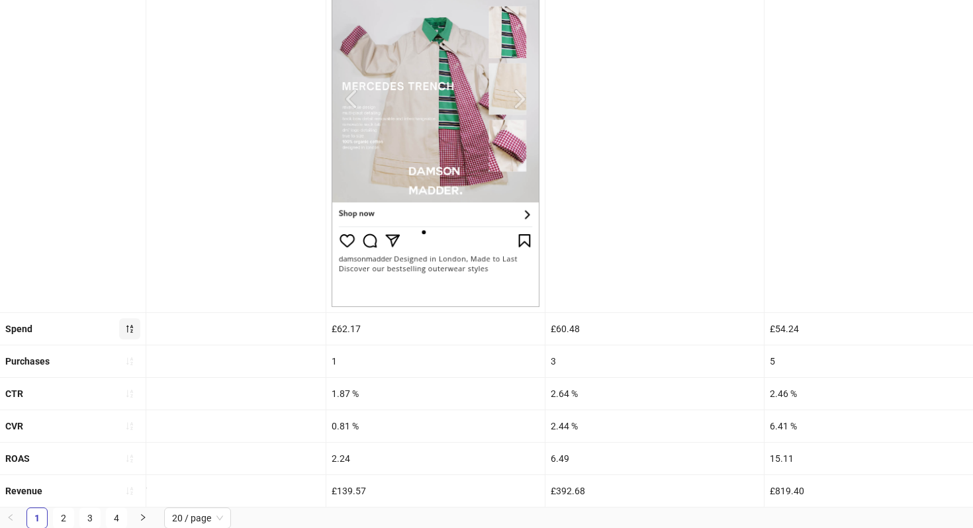
scroll to position [0, 1735]
